Goal: Find specific page/section: Find specific page/section

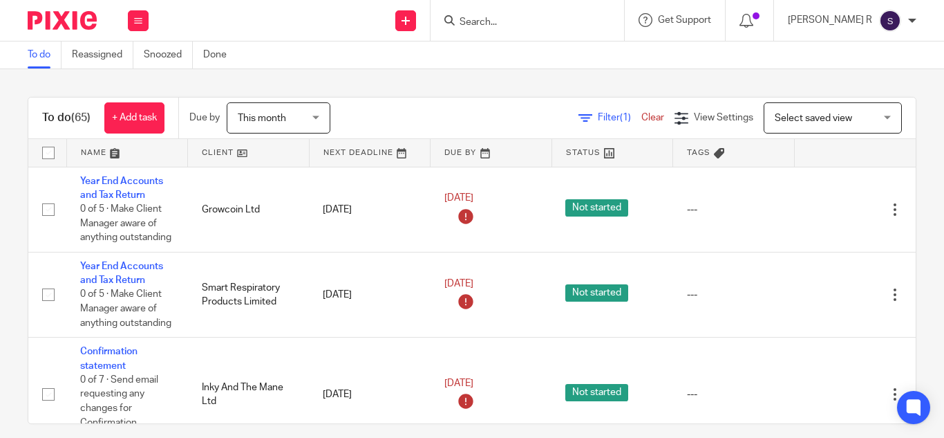
click at [560, 10] on div at bounding box center [528, 20] width 194 height 41
click at [561, 24] on input "Search" at bounding box center [520, 23] width 124 height 12
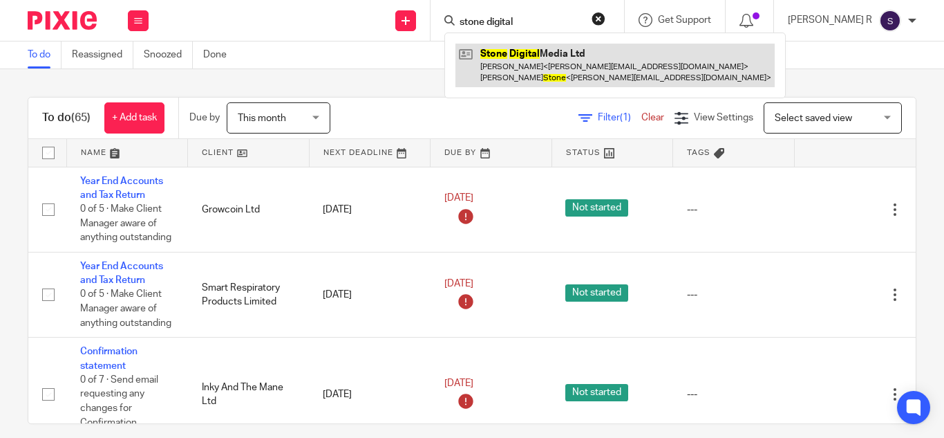
type input "stone digital"
click at [563, 62] on link at bounding box center [615, 65] width 319 height 43
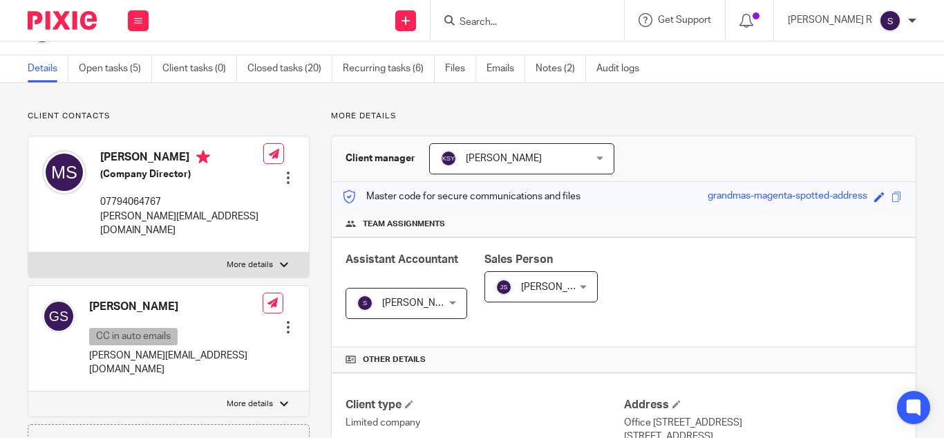
scroll to position [45, 0]
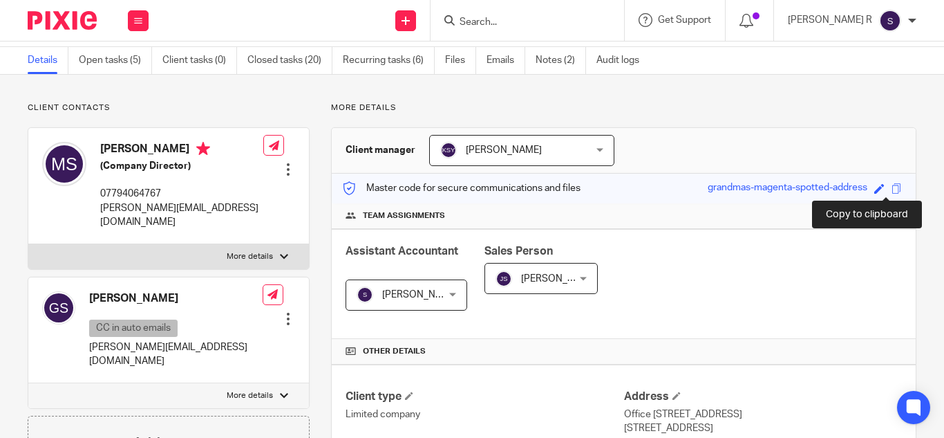
click at [892, 187] on span at bounding box center [897, 188] width 10 height 10
